Goal: Task Accomplishment & Management: Manage account settings

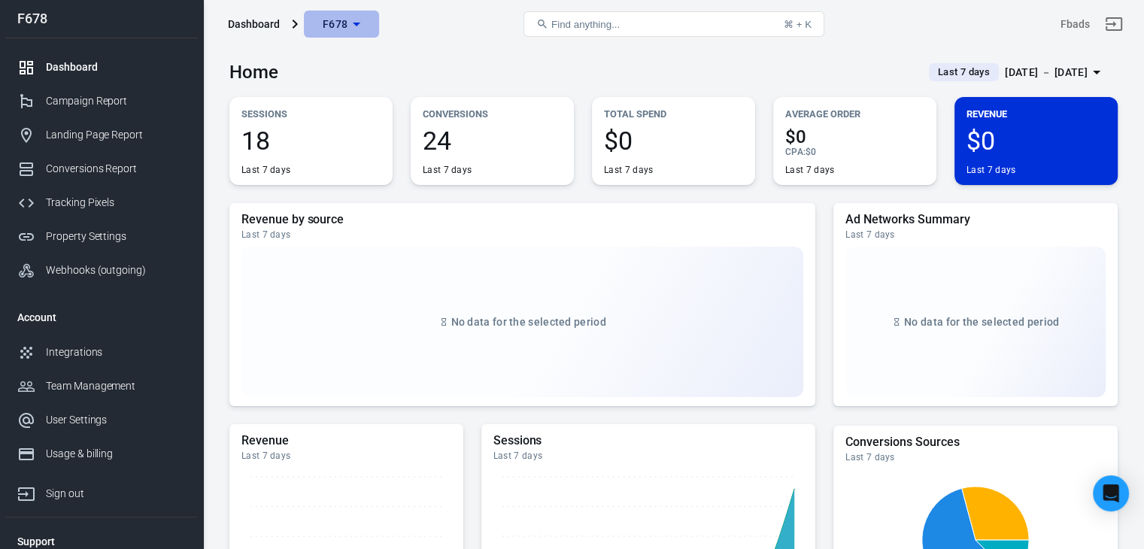
click at [343, 30] on span "F678" at bounding box center [336, 24] width 26 height 19
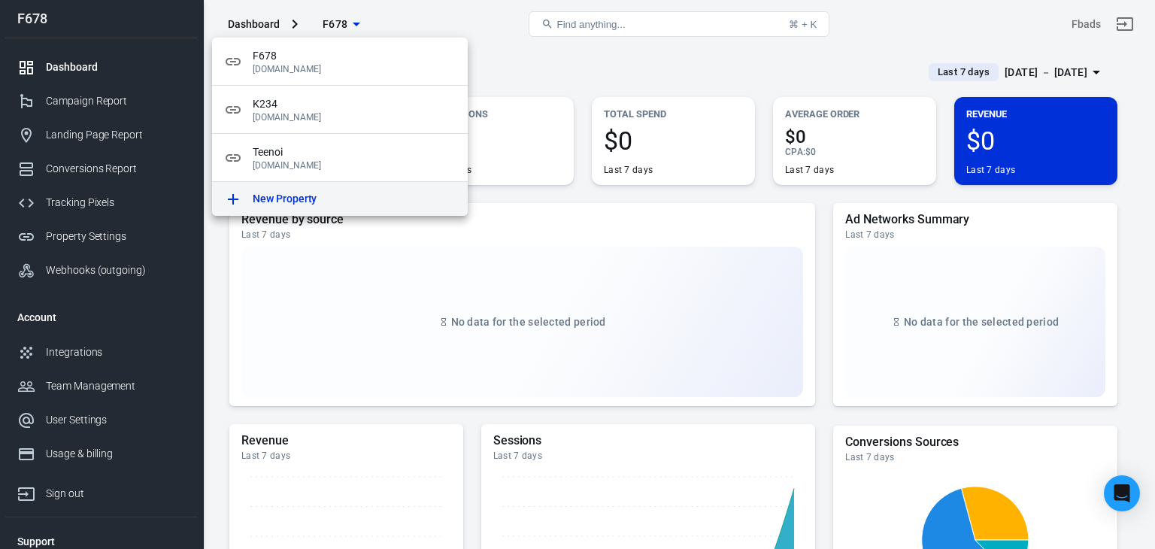
click at [331, 192] on div "New Property" at bounding box center [354, 199] width 203 height 16
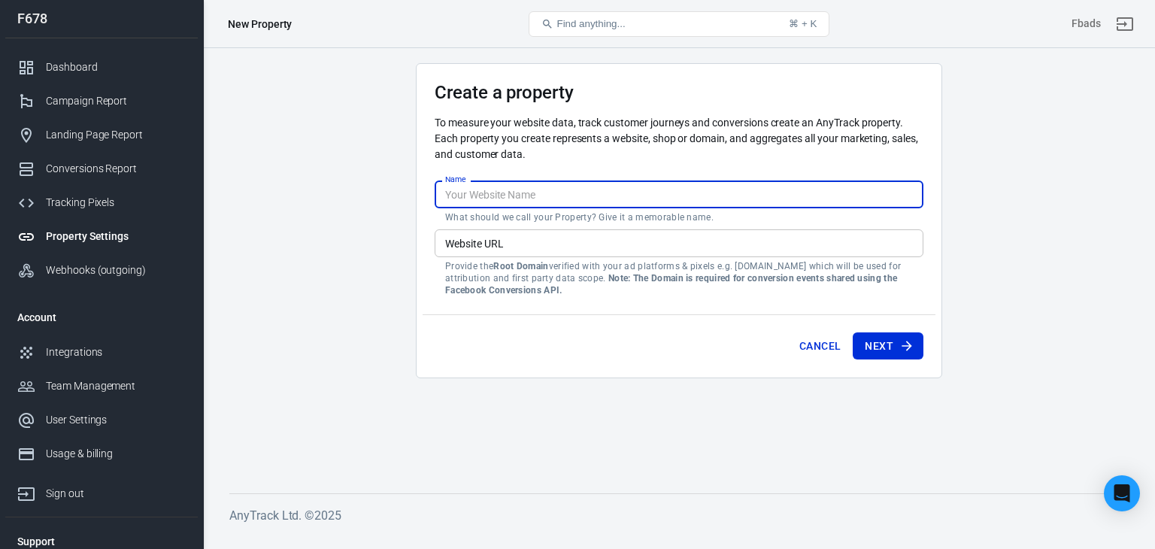
click at [481, 195] on input "Name" at bounding box center [679, 195] width 489 height 28
type input "S"
type input "Saga"
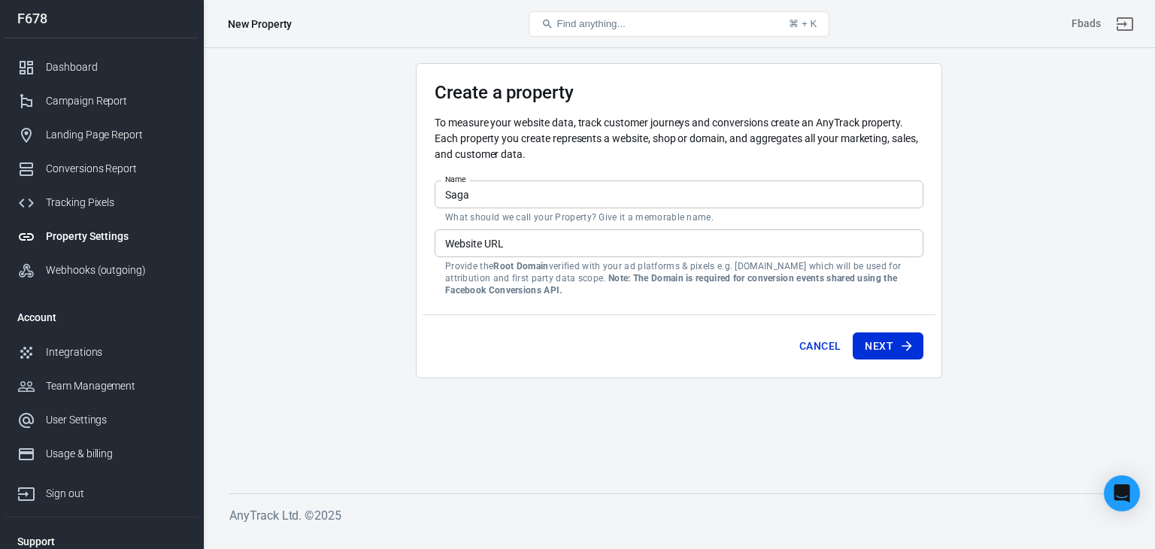
click at [375, 288] on main "Create a property To measure your website data, track customer journeys and con…" at bounding box center [679, 266] width 900 height 406
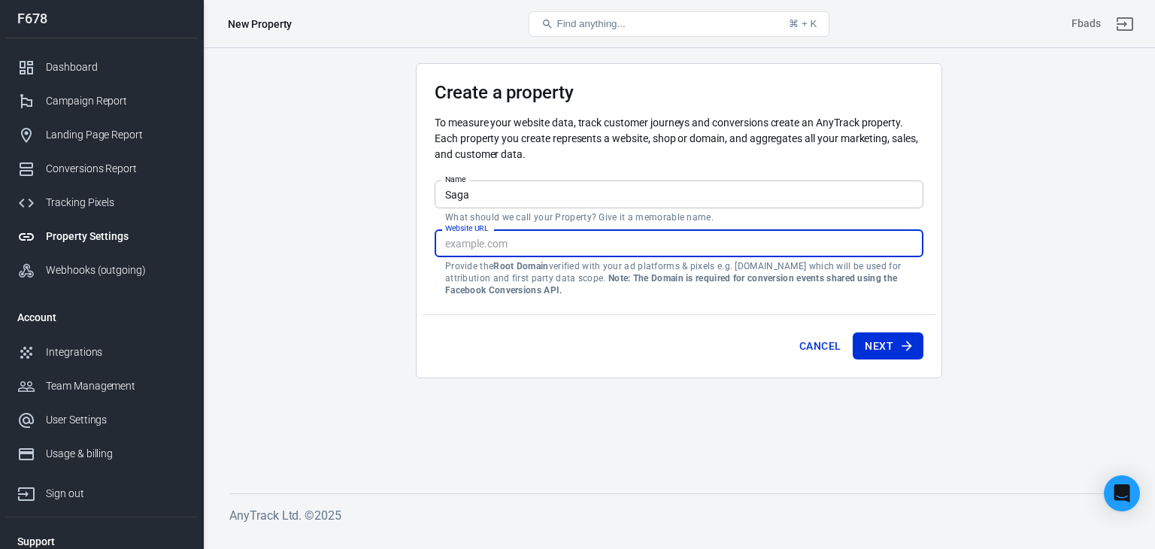
click at [582, 241] on input "Website URL" at bounding box center [679, 243] width 489 height 28
paste input "[URL][DOMAIN_NAME]"
type input "[URL][DOMAIN_NAME]"
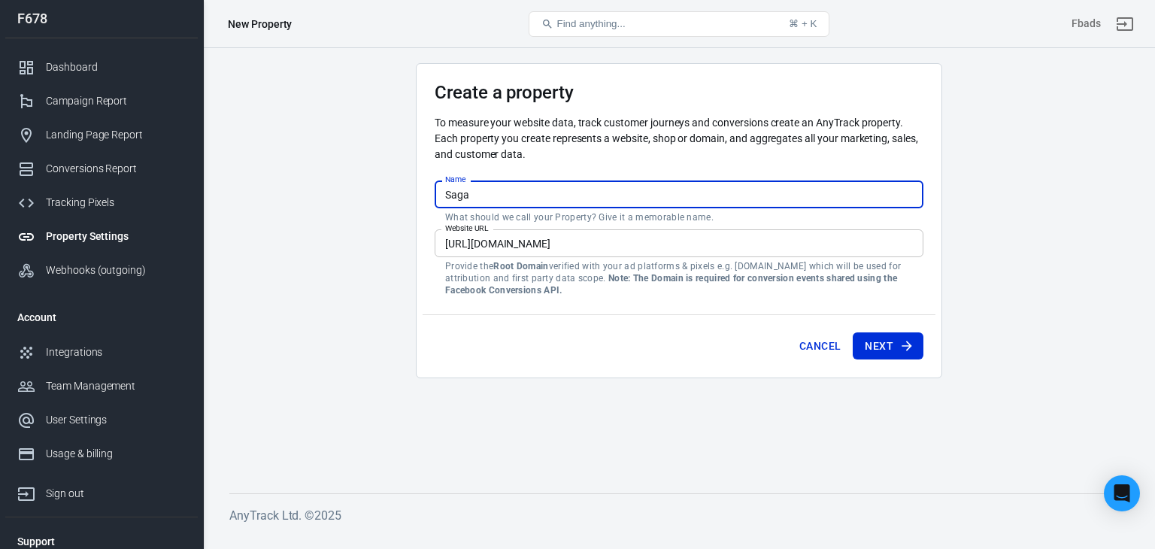
click at [548, 186] on input "Saga" at bounding box center [679, 195] width 489 height 28
type input "Saga47"
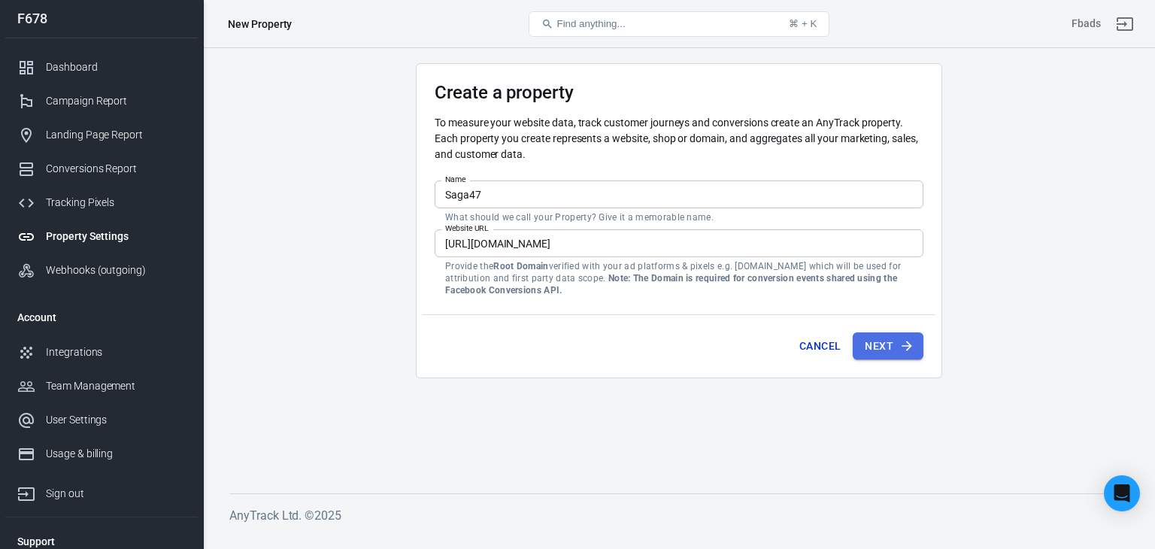
click at [894, 344] on button "Next" at bounding box center [888, 346] width 71 height 28
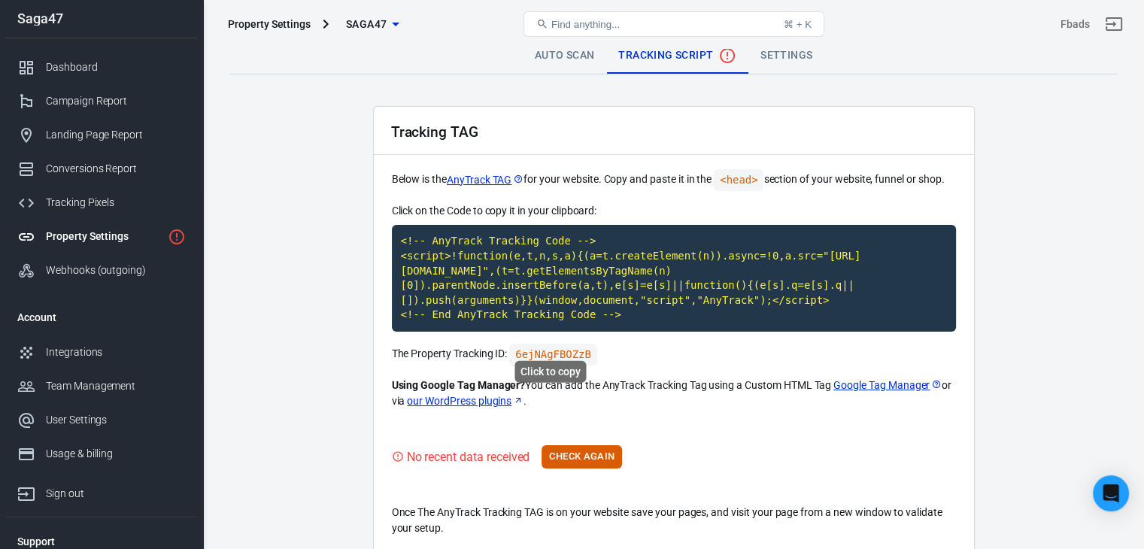
click at [545, 344] on code "6ejNAgFBOZzB" at bounding box center [553, 355] width 88 height 22
click at [493, 274] on code "<!-- AnyTrack Tracking Code --> <script>!function(e,t,n,s,a){(a=t.createElement…" at bounding box center [674, 278] width 564 height 107
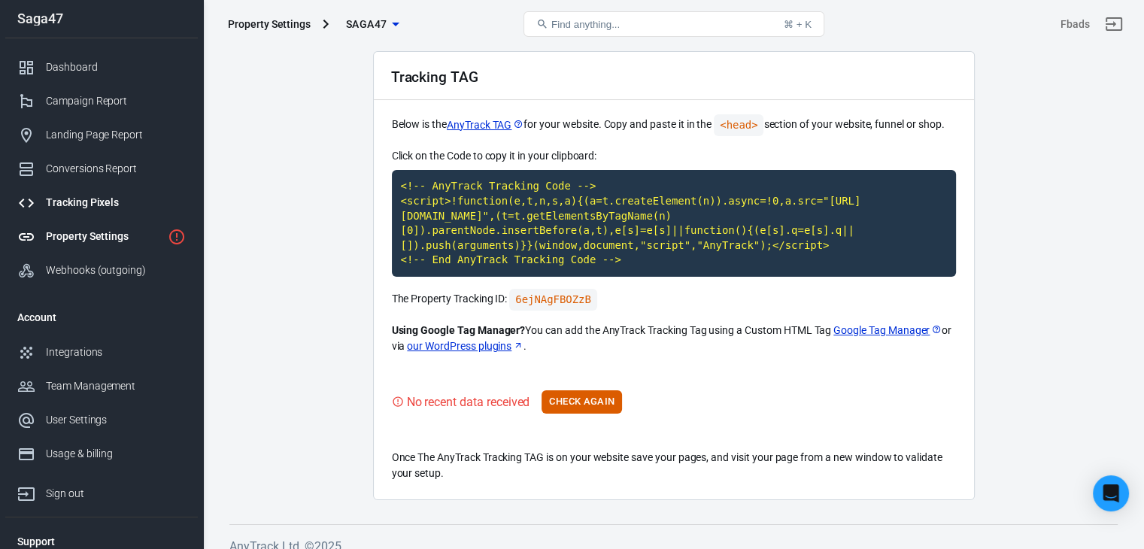
click at [89, 211] on link "Tracking Pixels" at bounding box center [101, 203] width 193 height 34
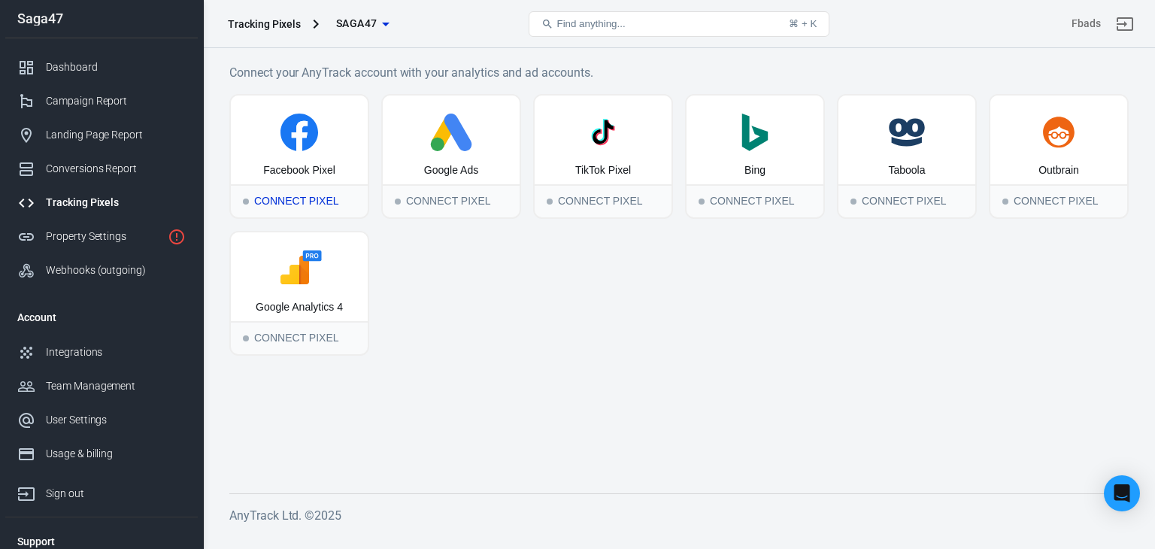
click at [301, 153] on div "Facebook Pixel" at bounding box center [299, 140] width 137 height 89
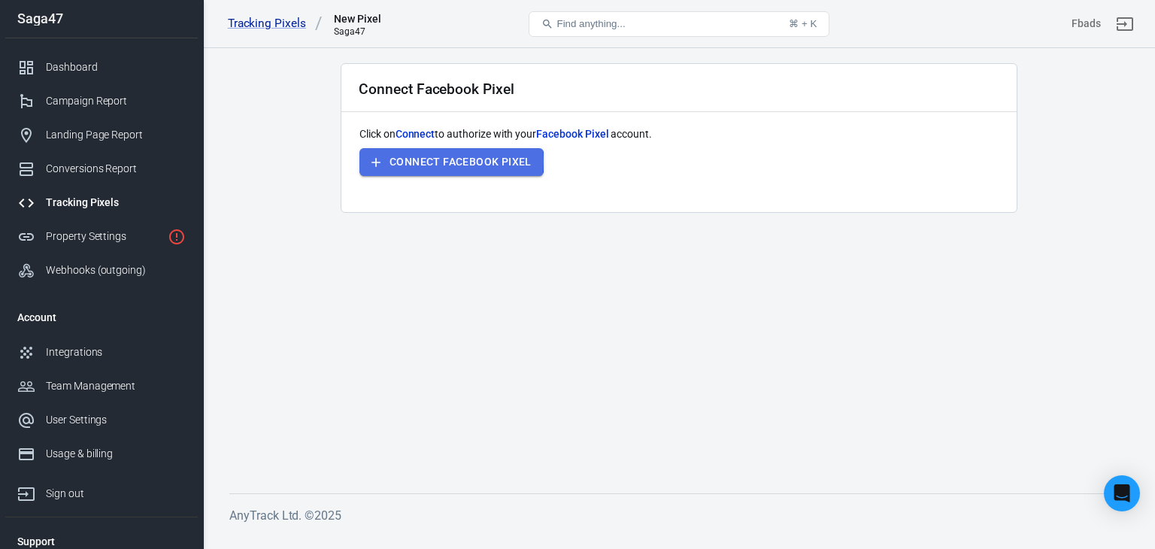
click at [401, 161] on button "Connect Facebook Pixel" at bounding box center [452, 162] width 184 height 28
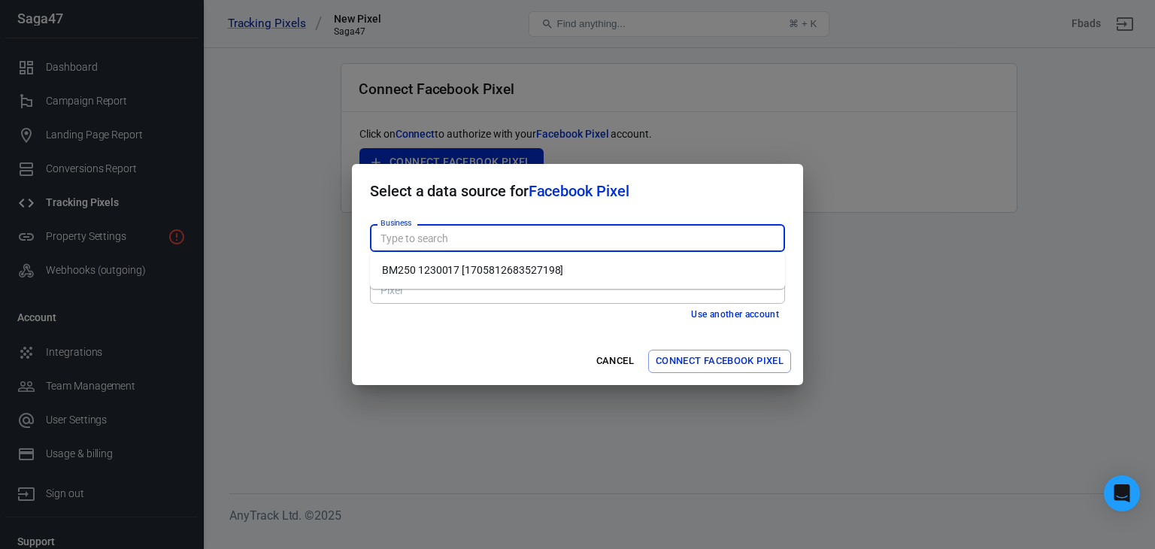
click at [472, 229] on input "Business" at bounding box center [577, 238] width 404 height 19
click at [472, 280] on li "BM250 1230017 [1705812683527198]" at bounding box center [577, 270] width 415 height 25
type input "BM250 1230017 [1705812683527198]"
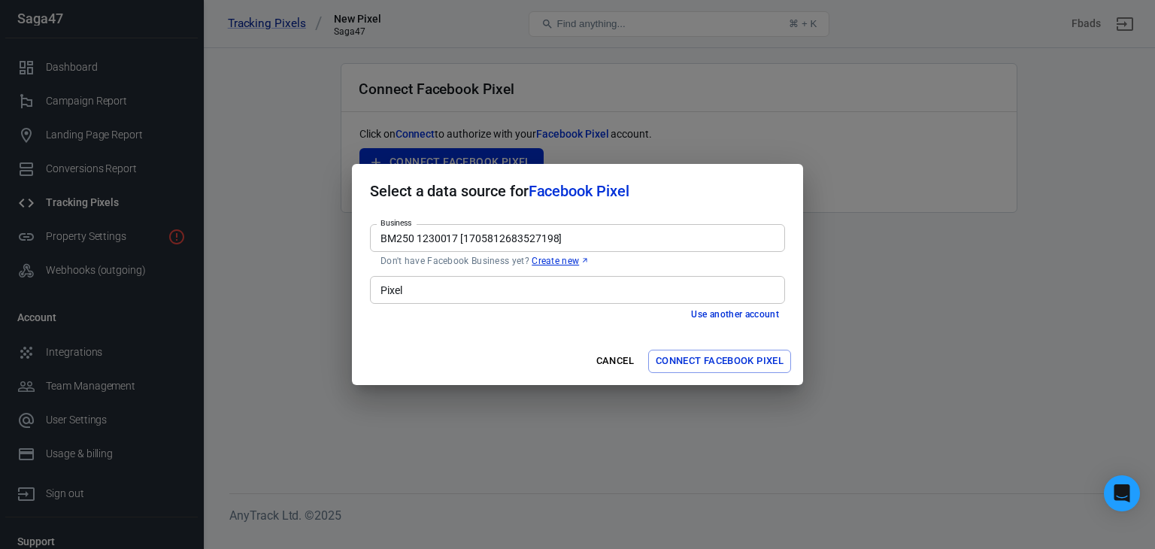
click at [474, 293] on input "Pixel" at bounding box center [577, 290] width 404 height 19
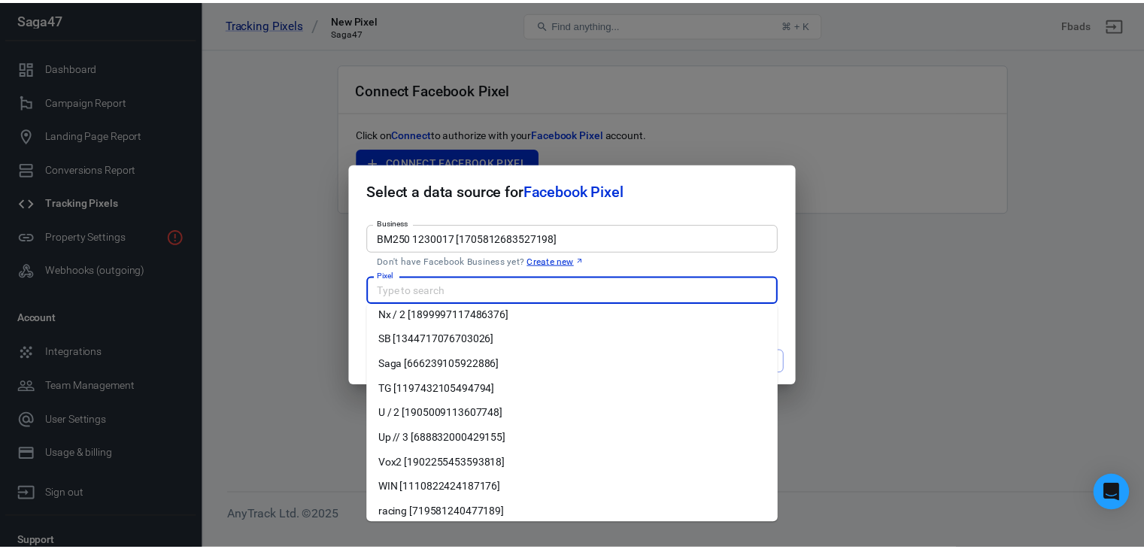
scroll to position [338, 0]
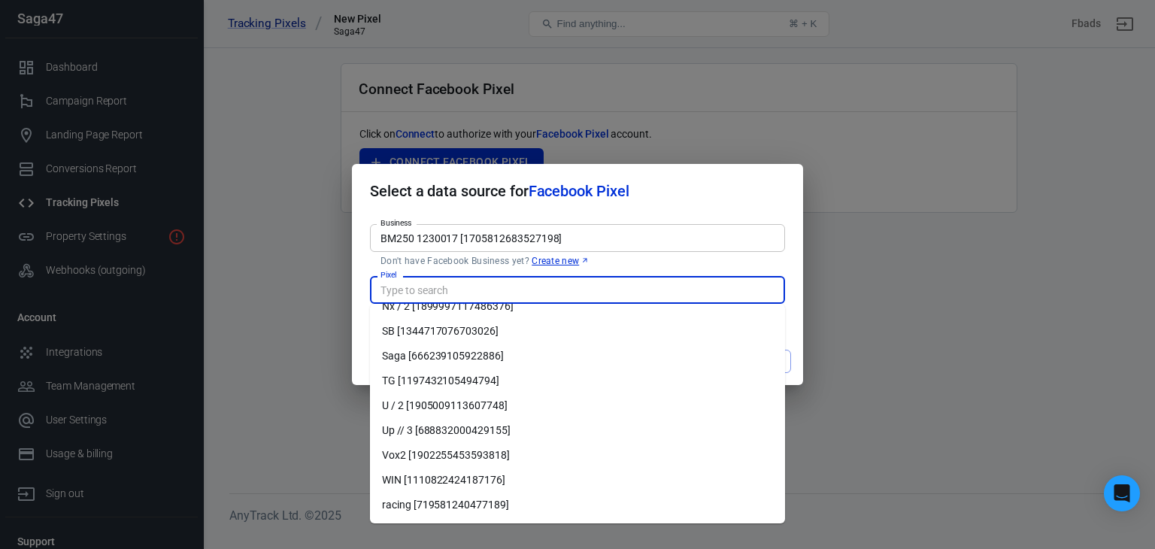
click at [475, 355] on li "Saga [666239105922886]" at bounding box center [577, 356] width 415 height 25
type input "Saga [666239105922886]"
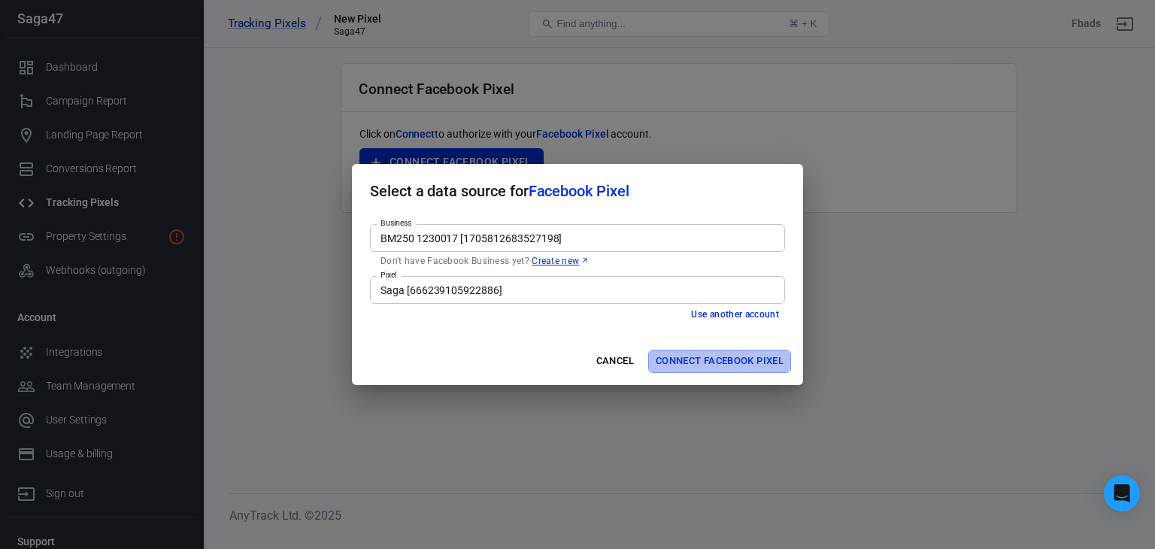
click at [717, 372] on button "Connect Facebook Pixel" at bounding box center [719, 361] width 143 height 23
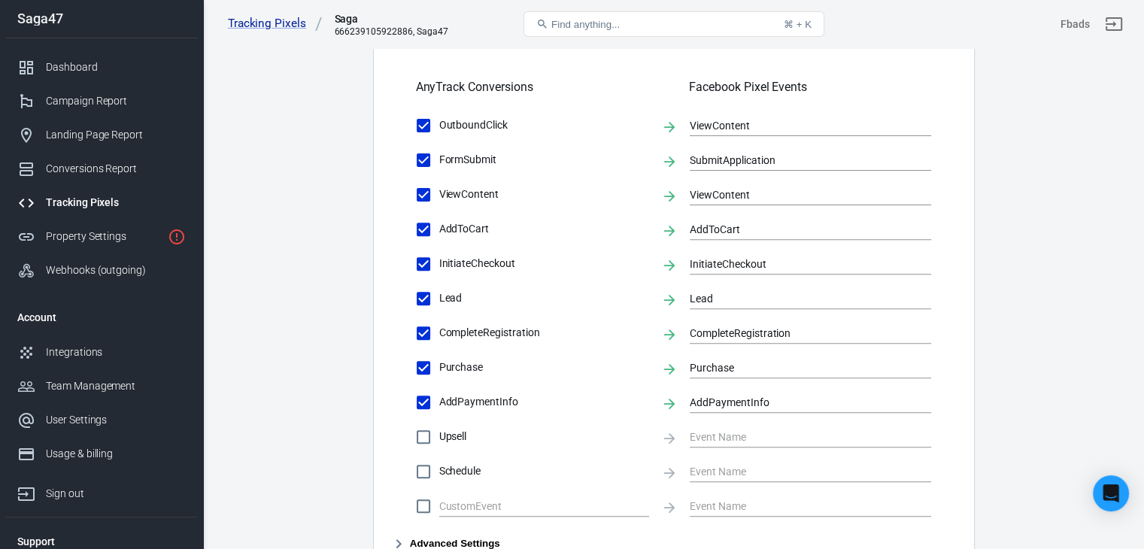
scroll to position [511, 0]
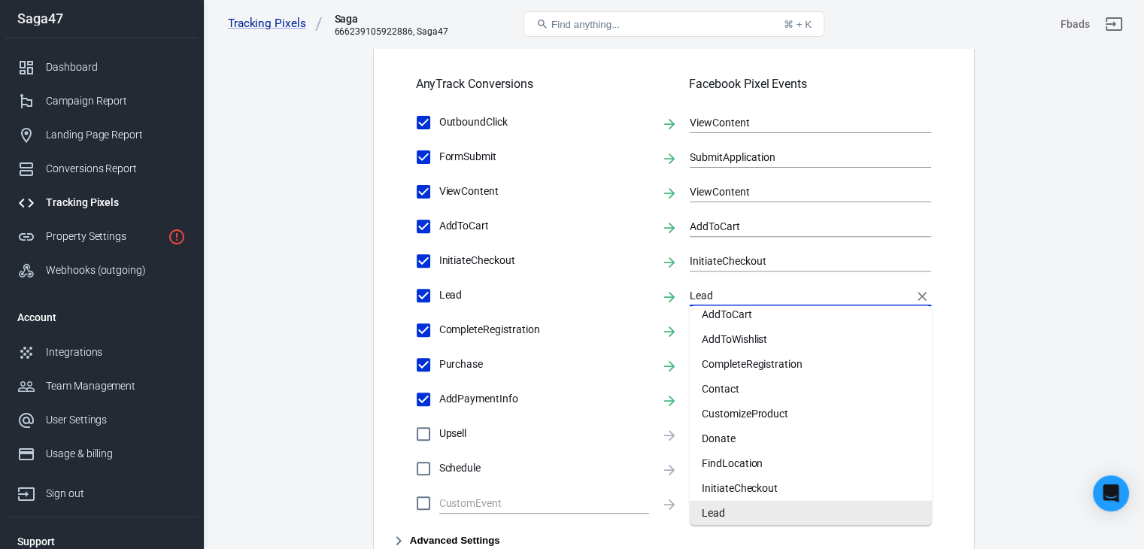
click at [734, 293] on input "Lead" at bounding box center [799, 295] width 219 height 19
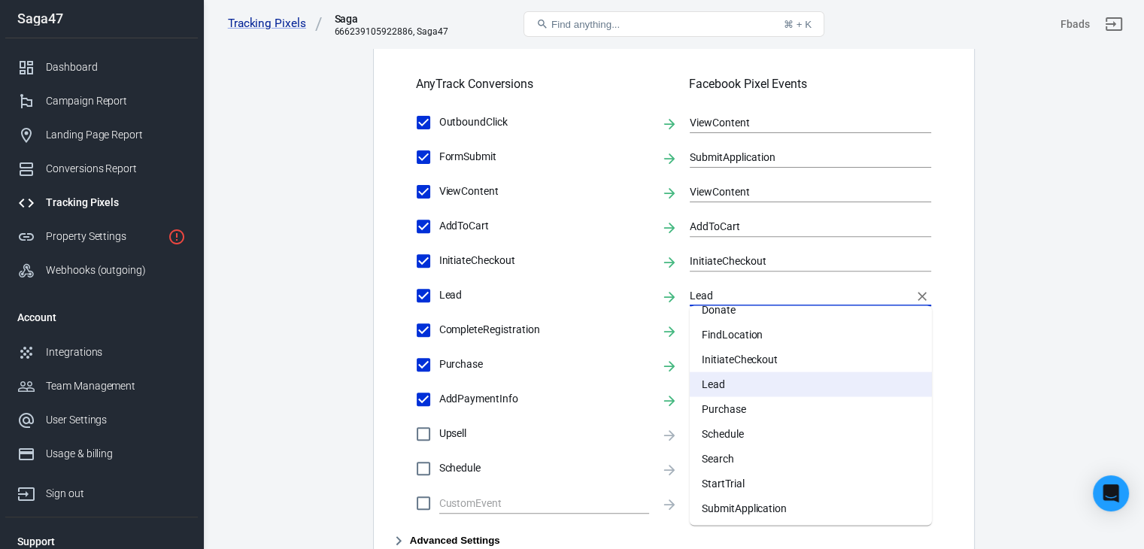
scroll to position [214, 0]
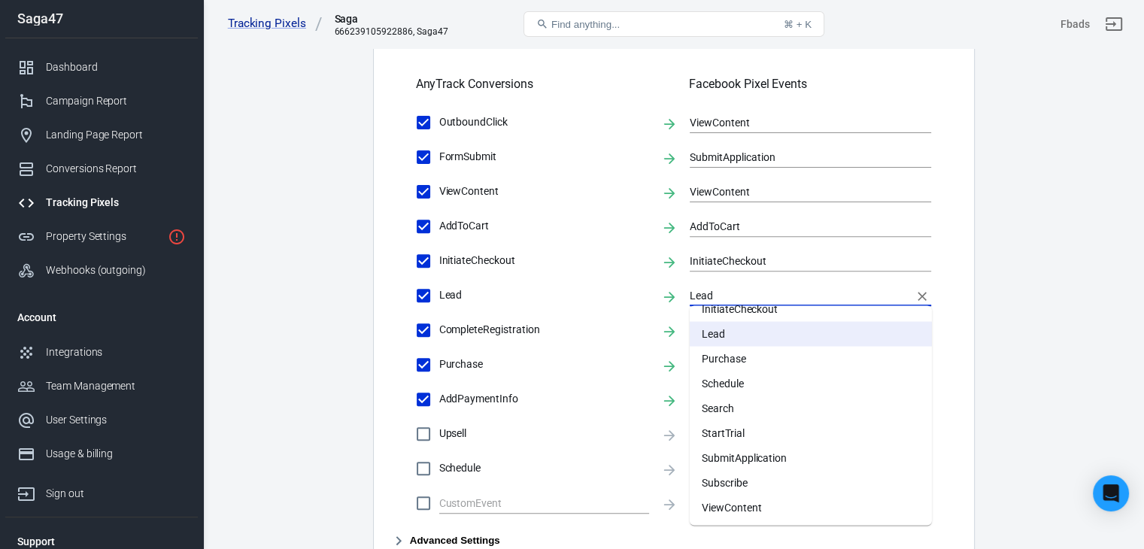
click at [742, 480] on li "Subscribe" at bounding box center [811, 482] width 242 height 25
type input "Subscribe"
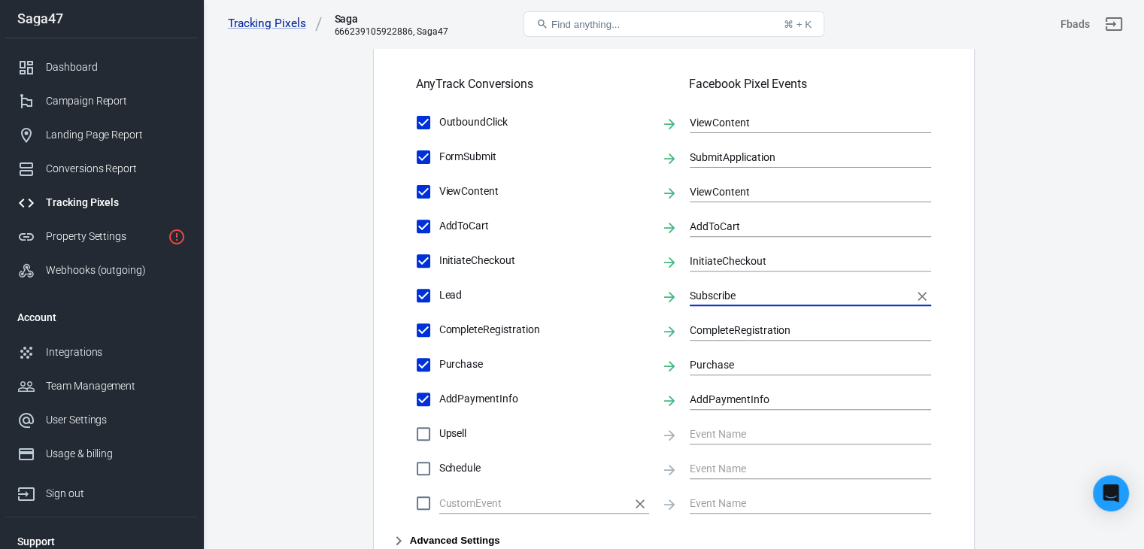
click at [527, 500] on input "text" at bounding box center [532, 502] width 187 height 19
type input "Add Line"
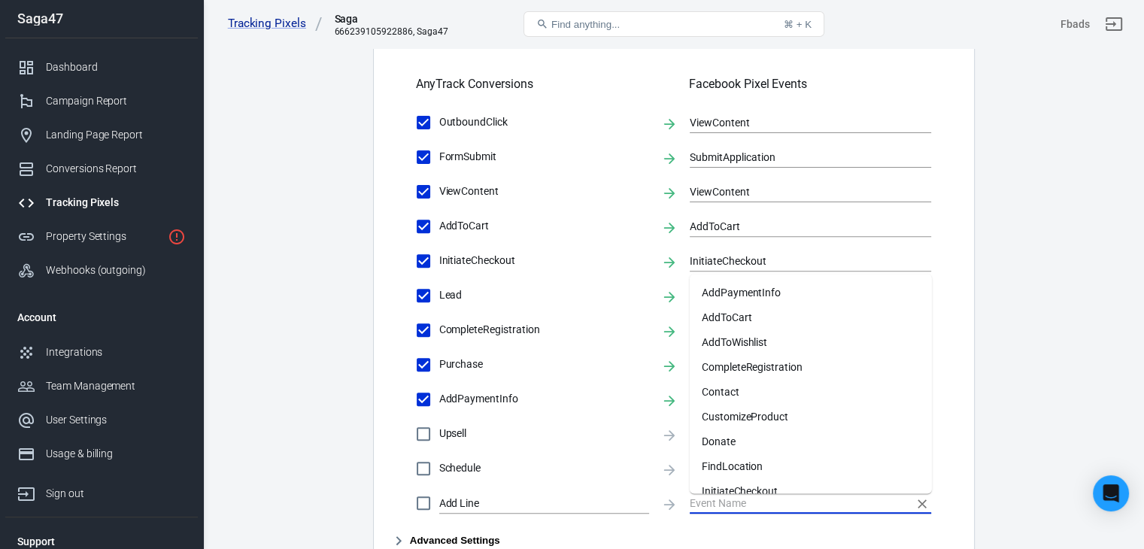
click at [703, 500] on input "text" at bounding box center [799, 502] width 219 height 19
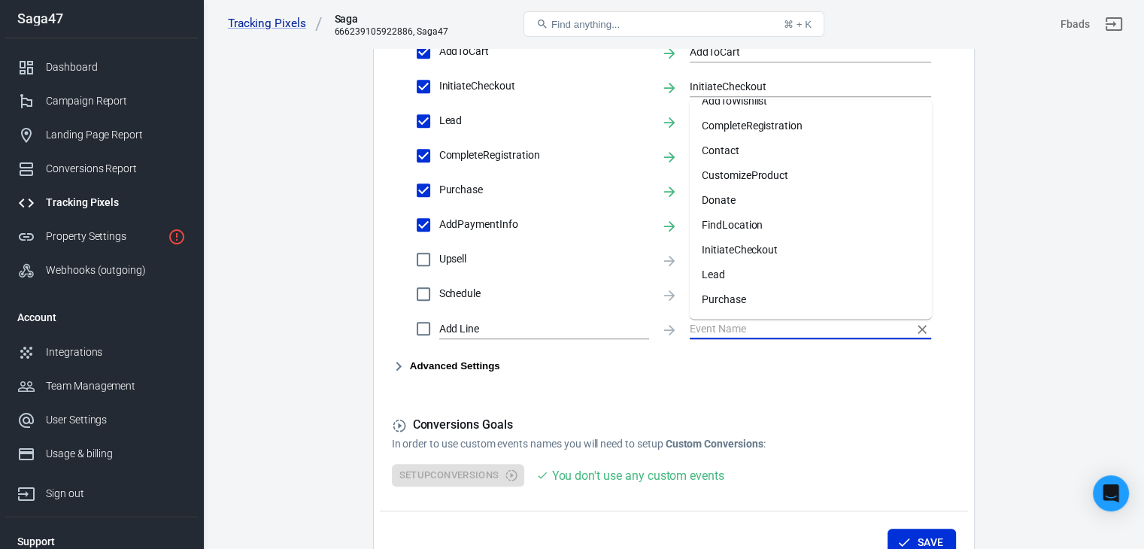
scroll to position [0, 0]
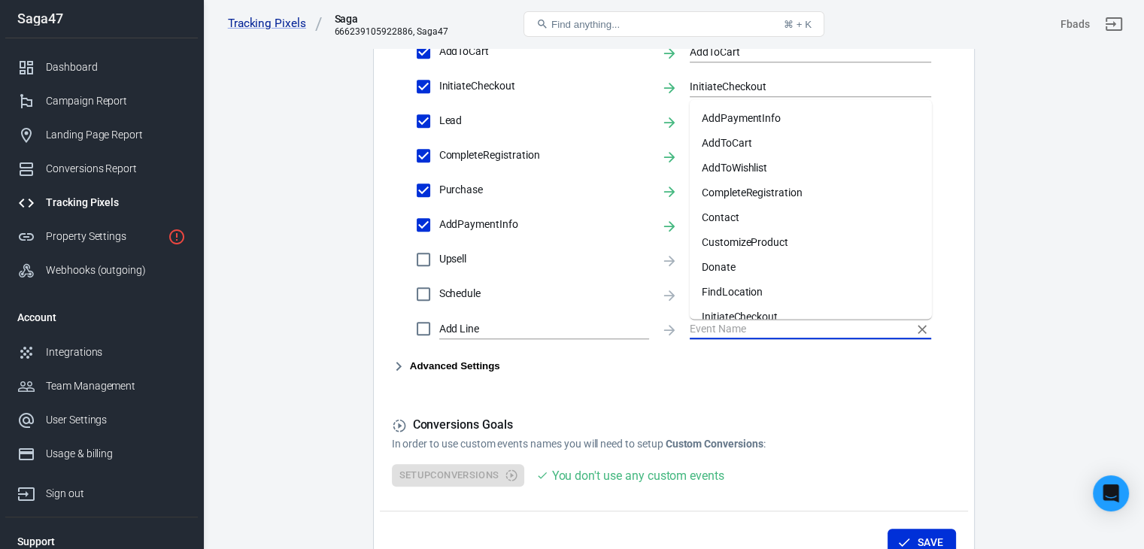
click at [770, 221] on li "Contact" at bounding box center [811, 217] width 242 height 25
checkbox input "true"
type input "Contact"
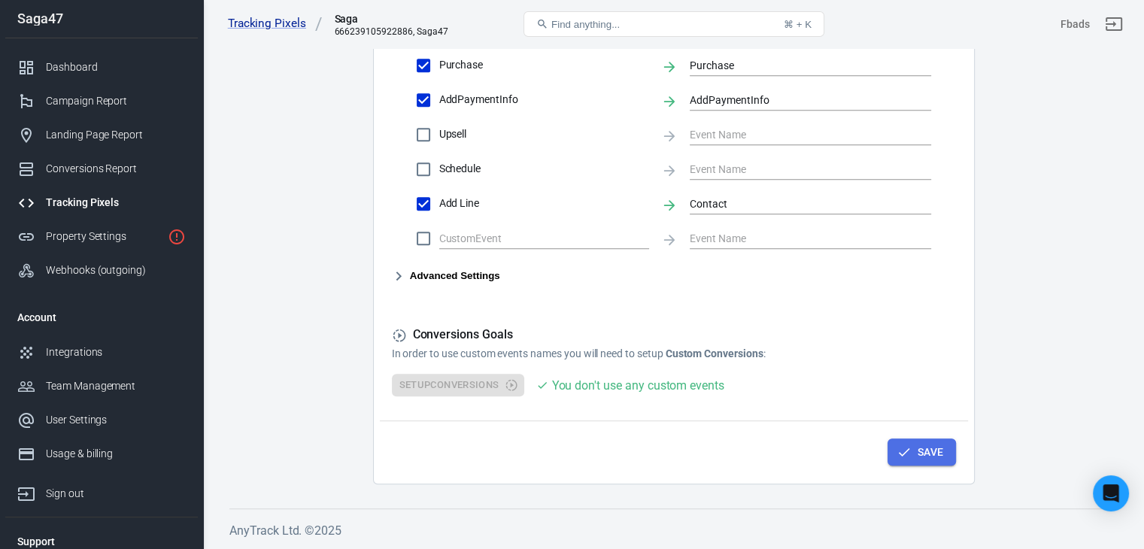
click at [937, 460] on button "Save" at bounding box center [922, 453] width 68 height 28
click at [110, 246] on link "Property Settings" at bounding box center [101, 237] width 193 height 34
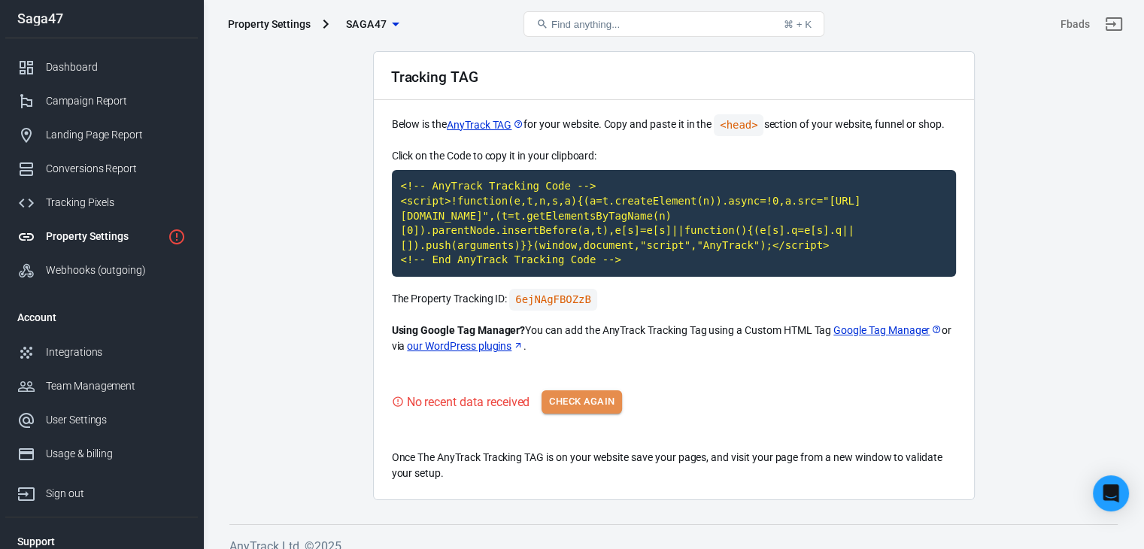
click at [590, 390] on button "Check Again" at bounding box center [582, 401] width 80 height 23
click at [578, 396] on button "Check Again" at bounding box center [582, 401] width 80 height 23
click at [308, 347] on main "Auto Scan Tracking Script Settings Tracking TAG Below is the AnyTrack TAG for y…" at bounding box center [673, 241] width 888 height 517
click at [589, 397] on button "Check Again" at bounding box center [582, 401] width 80 height 23
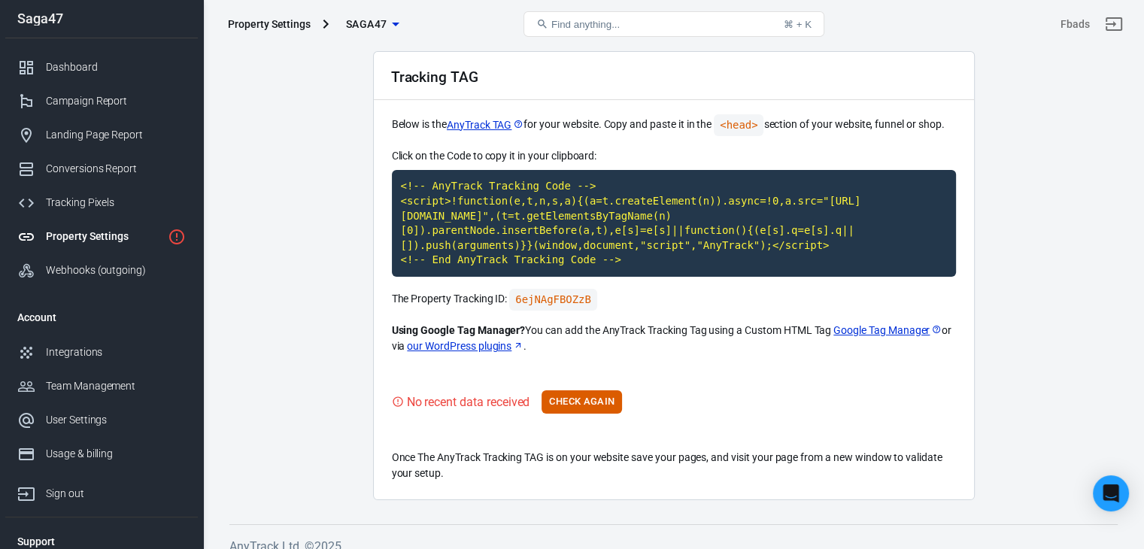
click at [298, 211] on main "Auto Scan Tracking Script Settings Tracking TAG Below is the AnyTrack TAG for y…" at bounding box center [673, 241] width 888 height 517
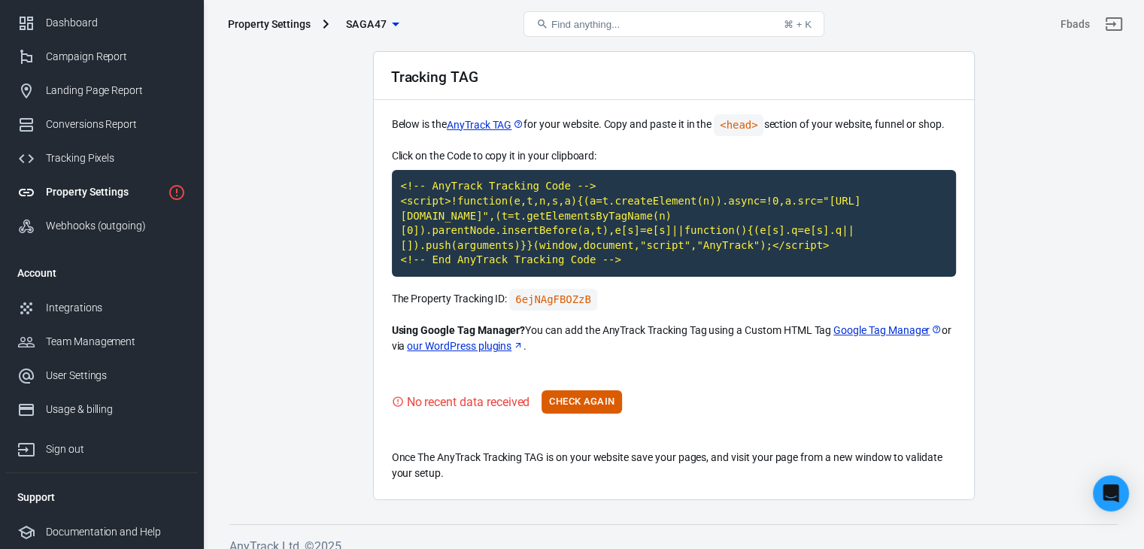
scroll to position [0, 0]
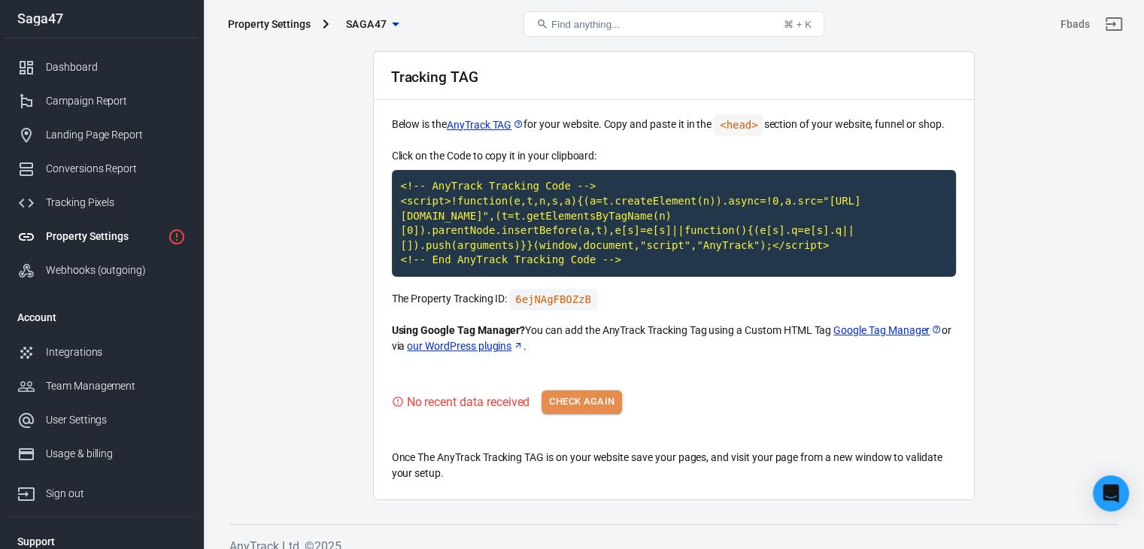
click at [592, 390] on button "Check Again" at bounding box center [582, 401] width 80 height 23
click at [1079, 94] on main "Auto Scan Tracking Script Settings Tracking TAG Below is the AnyTrack TAG for y…" at bounding box center [673, 241] width 888 height 517
click at [596, 390] on button "Check Again" at bounding box center [582, 401] width 80 height 23
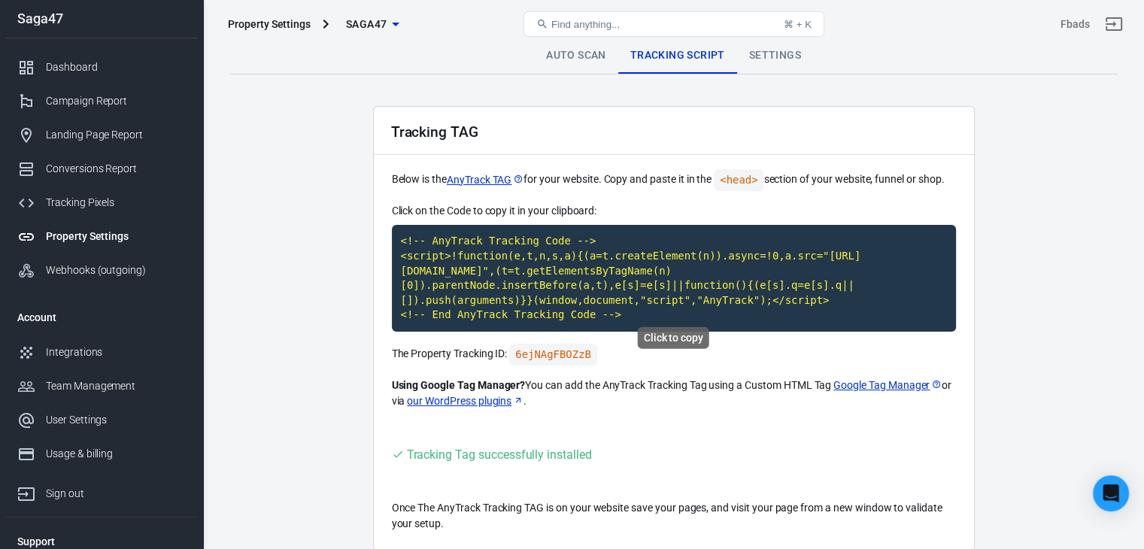
scroll to position [51, 0]
click at [572, 51] on link "Auto Scan" at bounding box center [576, 56] width 84 height 36
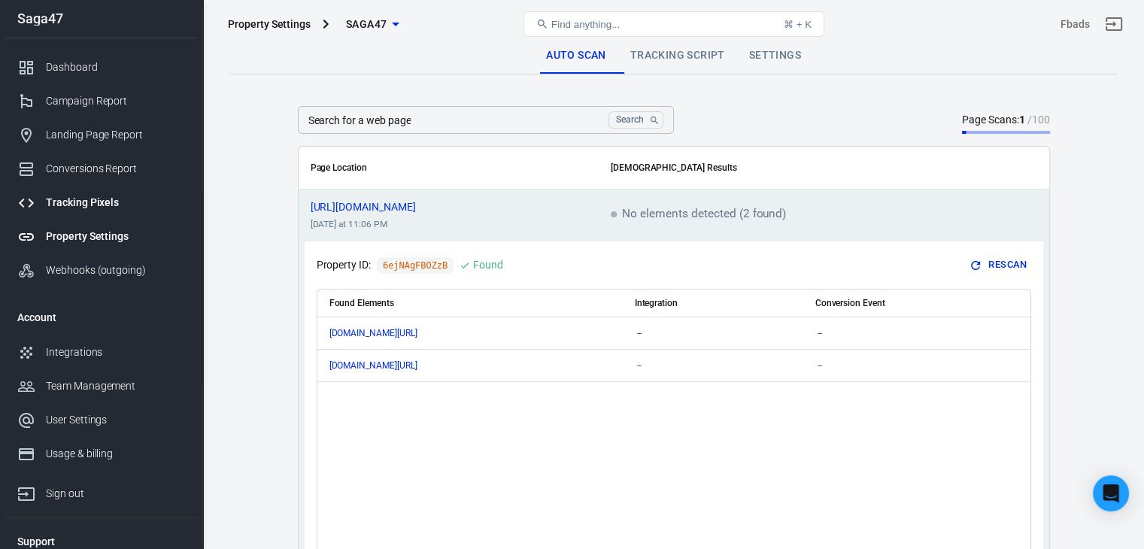
click at [92, 197] on div "Tracking Pixels" at bounding box center [116, 203] width 140 height 16
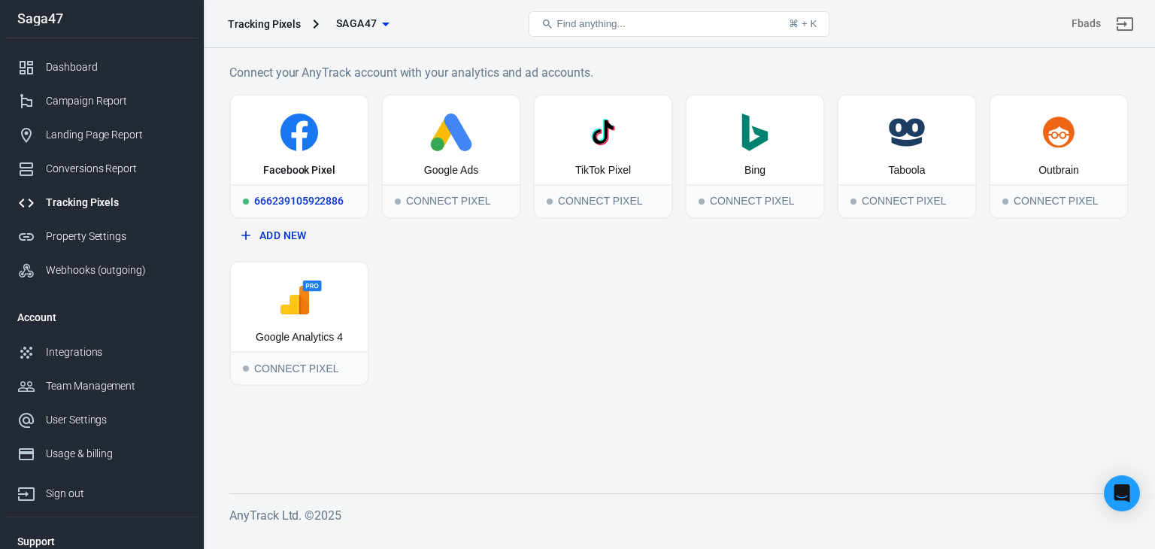
click at [321, 186] on div "666239105922886" at bounding box center [299, 200] width 137 height 33
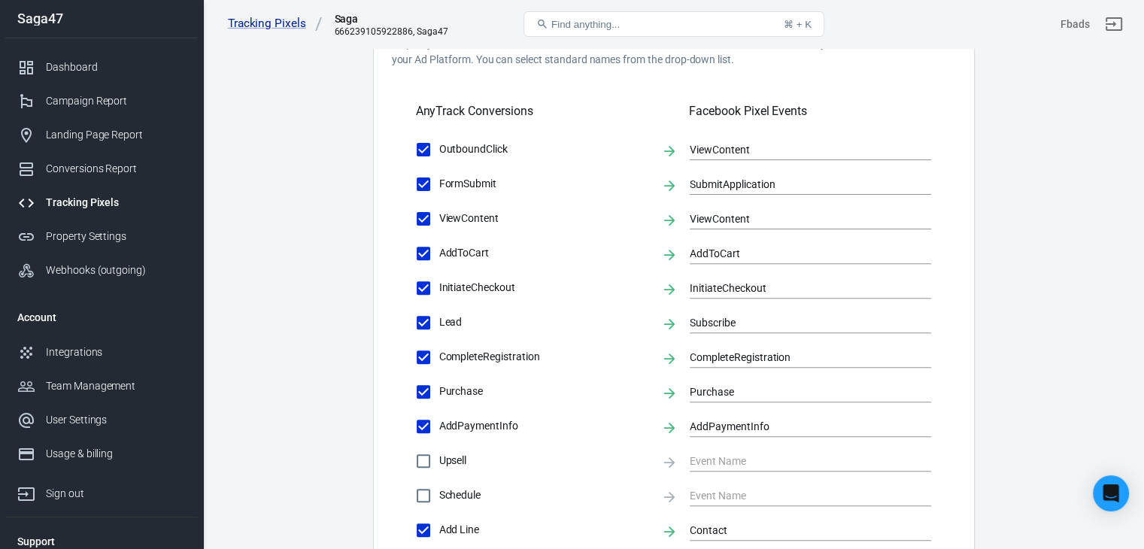
scroll to position [486, 0]
click at [102, 247] on link "Property Settings" at bounding box center [101, 237] width 193 height 34
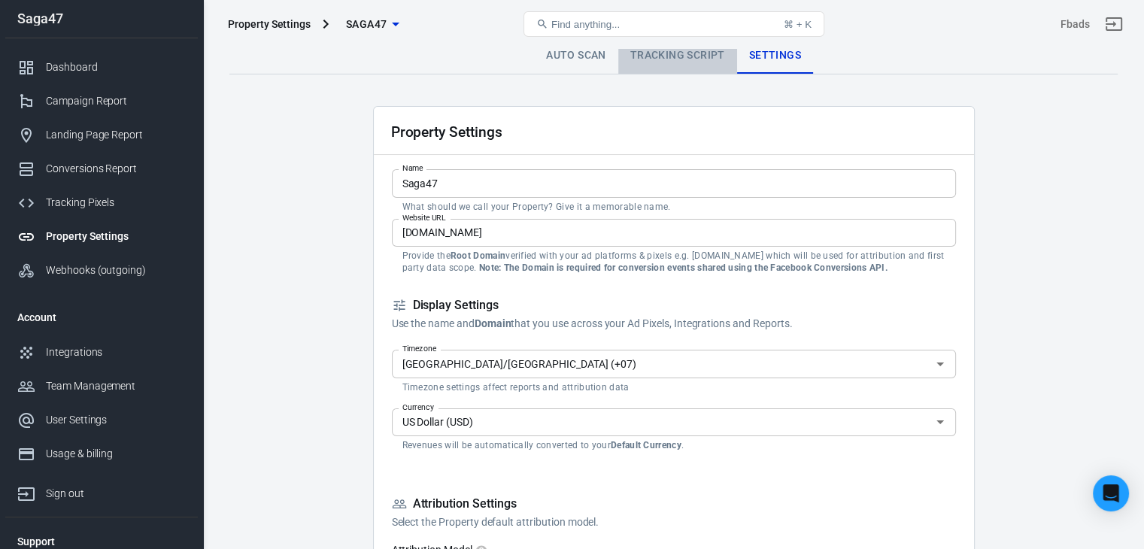
click at [675, 55] on link "Tracking Script" at bounding box center [677, 56] width 119 height 36
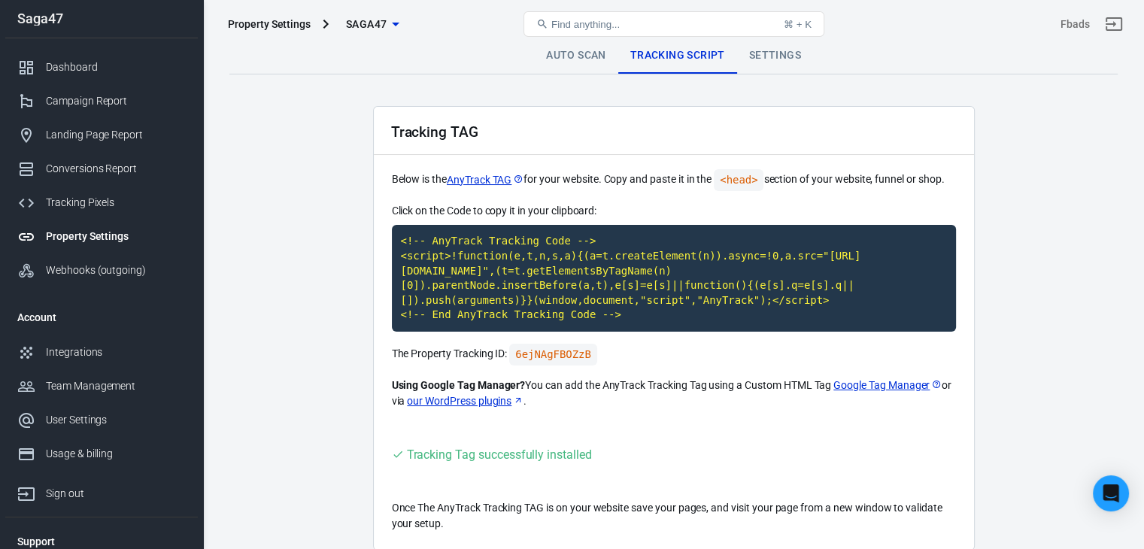
click at [557, 44] on div "Property Settings Saga47 Find anything... ⌘ + K Fbads" at bounding box center [674, 24] width 940 height 48
click at [567, 65] on link "Auto Scan" at bounding box center [576, 56] width 84 height 36
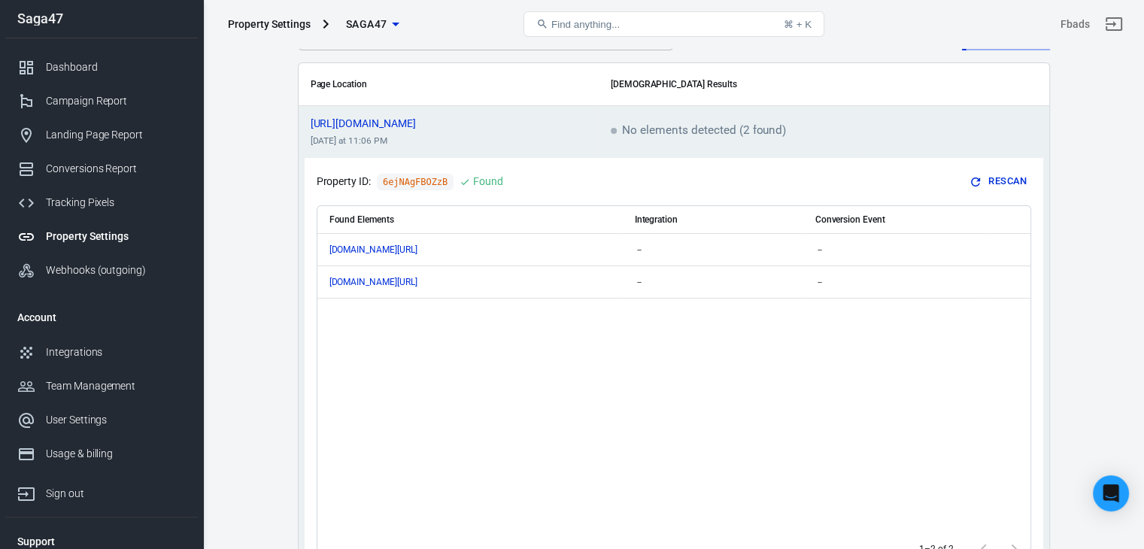
scroll to position [84, 0]
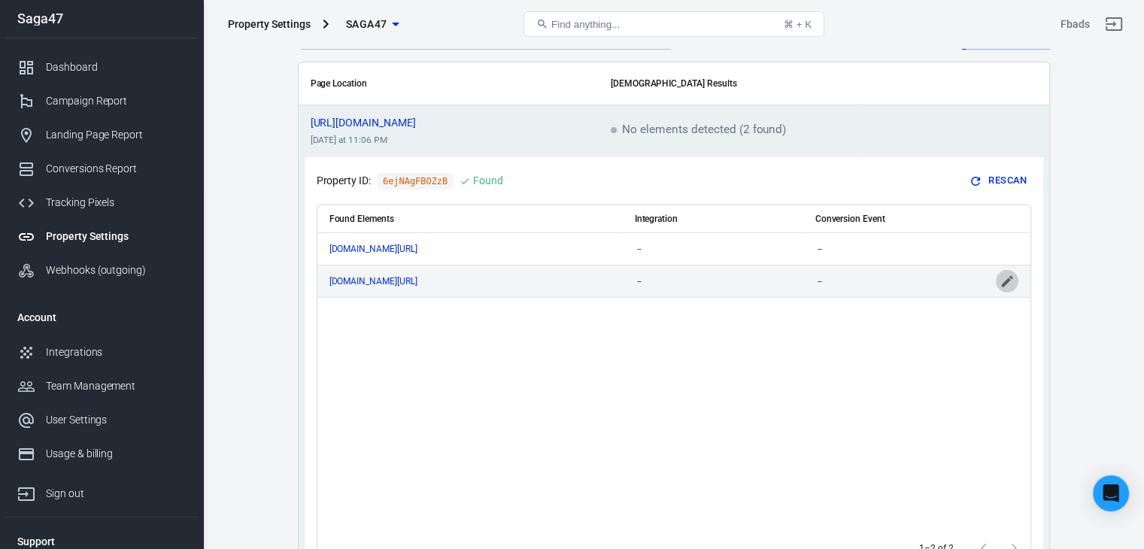
click at [1009, 283] on icon "scrollable content" at bounding box center [1007, 281] width 15 height 15
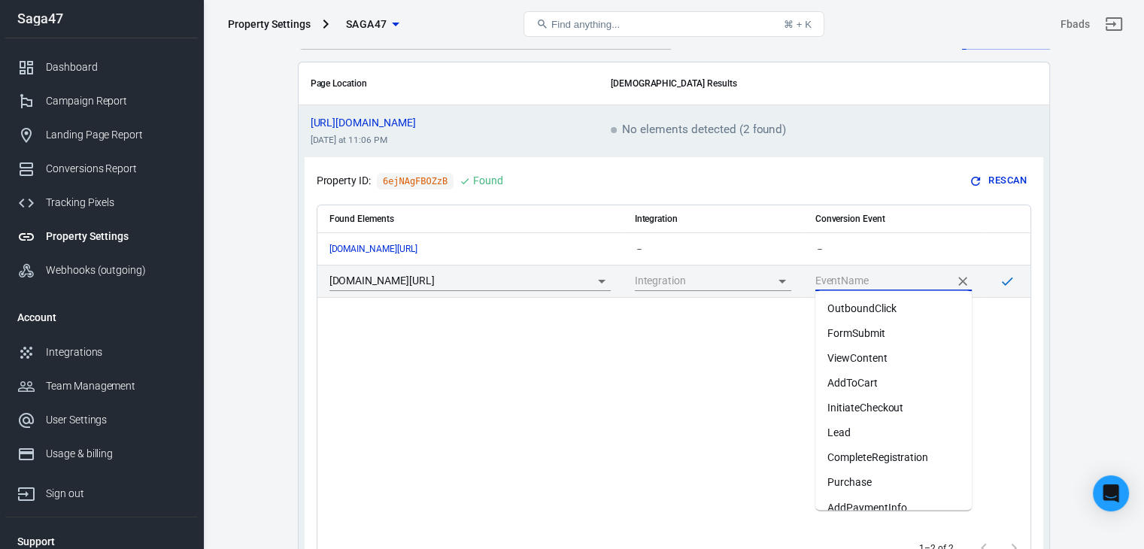
click at [906, 273] on input "scrollable content" at bounding box center [882, 281] width 134 height 19
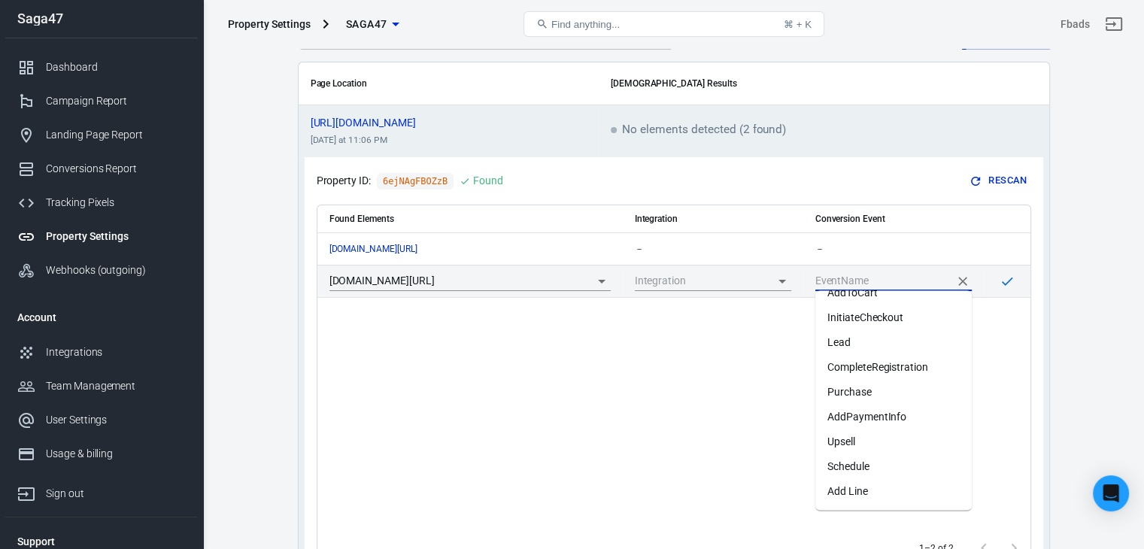
click at [876, 486] on li "Add Line" at bounding box center [893, 491] width 156 height 25
type input "Add Line"
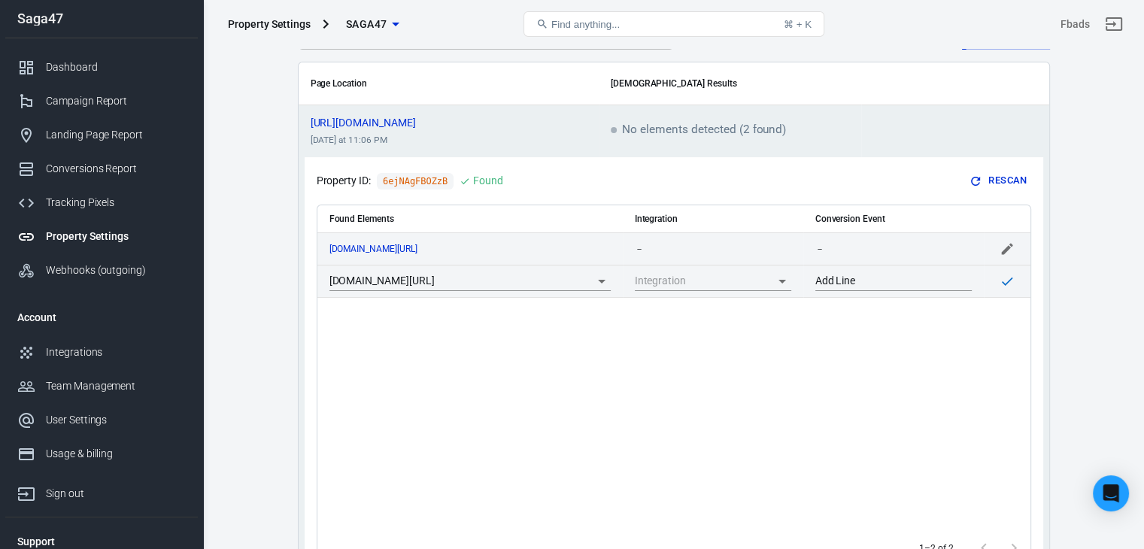
click at [880, 246] on div "－" at bounding box center [893, 249] width 156 height 11
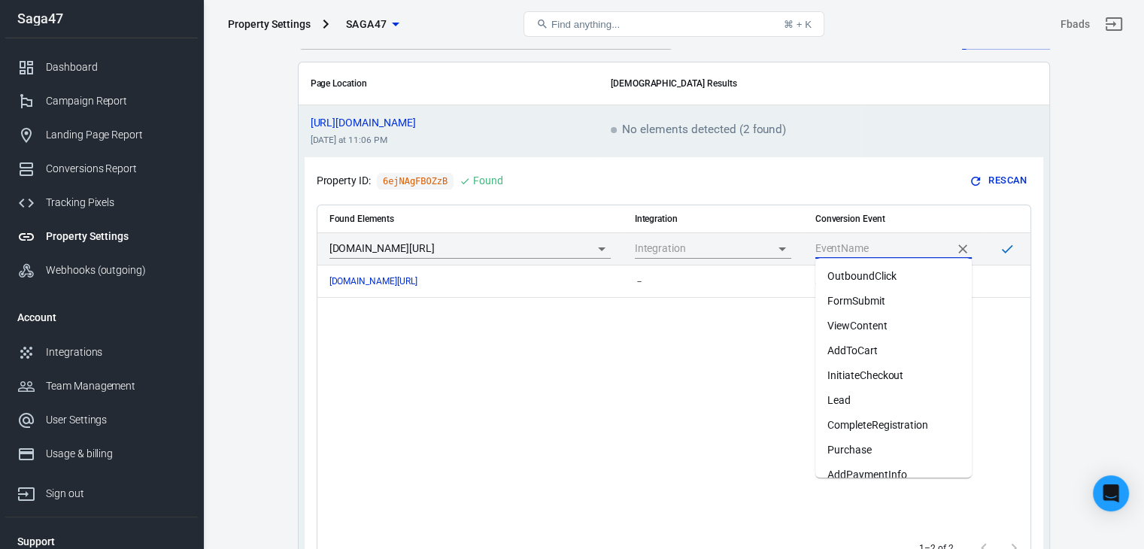
click at [913, 254] on input "scrollable content" at bounding box center [882, 248] width 134 height 19
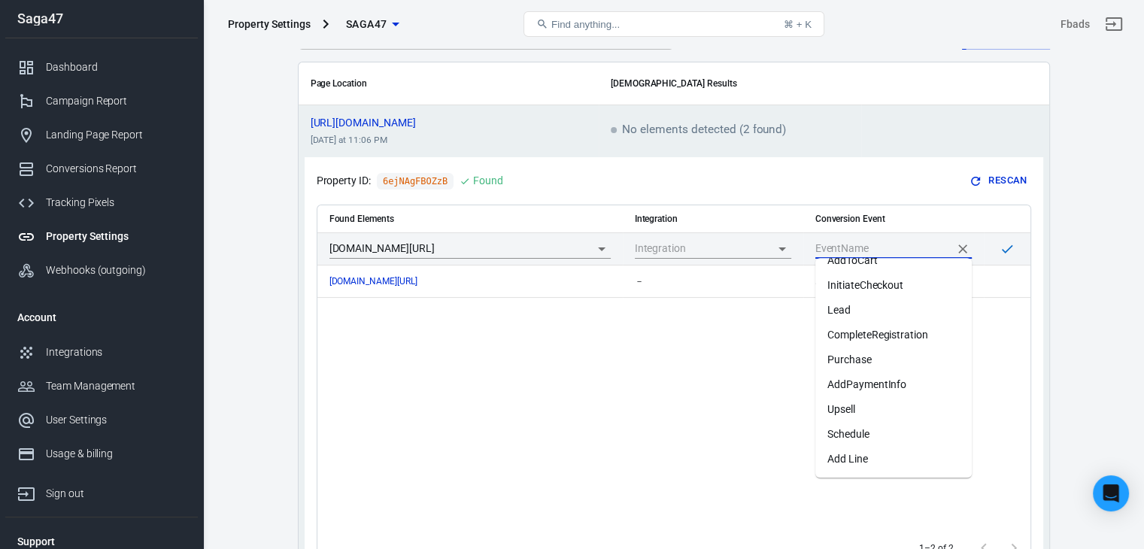
click at [857, 309] on li "Lead" at bounding box center [893, 310] width 156 height 25
type input "Lead"
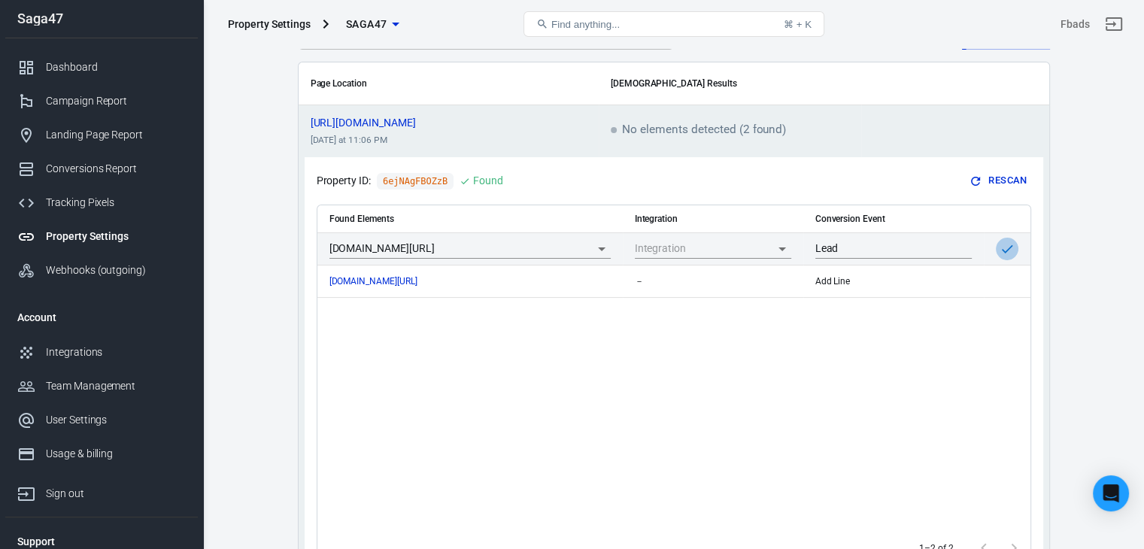
click at [1009, 242] on icon "scrollable content" at bounding box center [1007, 248] width 15 height 15
click at [854, 420] on div "Found Elements Integration Conversion Event [DOMAIN_NAME][URL] Lead [DOMAIN_NAM…" at bounding box center [673, 366] width 713 height 323
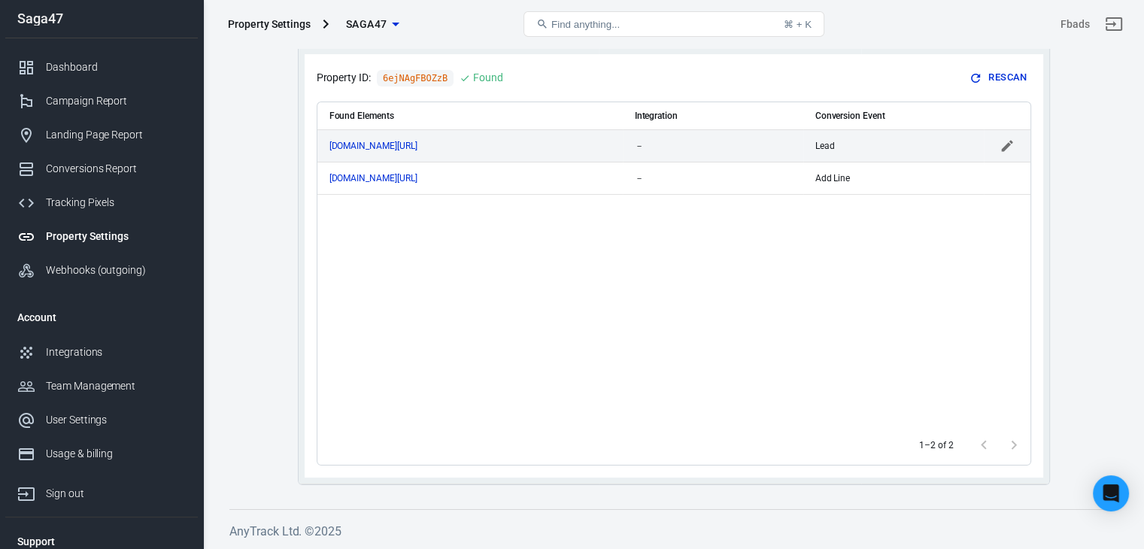
scroll to position [0, 0]
